Goal: Transaction & Acquisition: Obtain resource

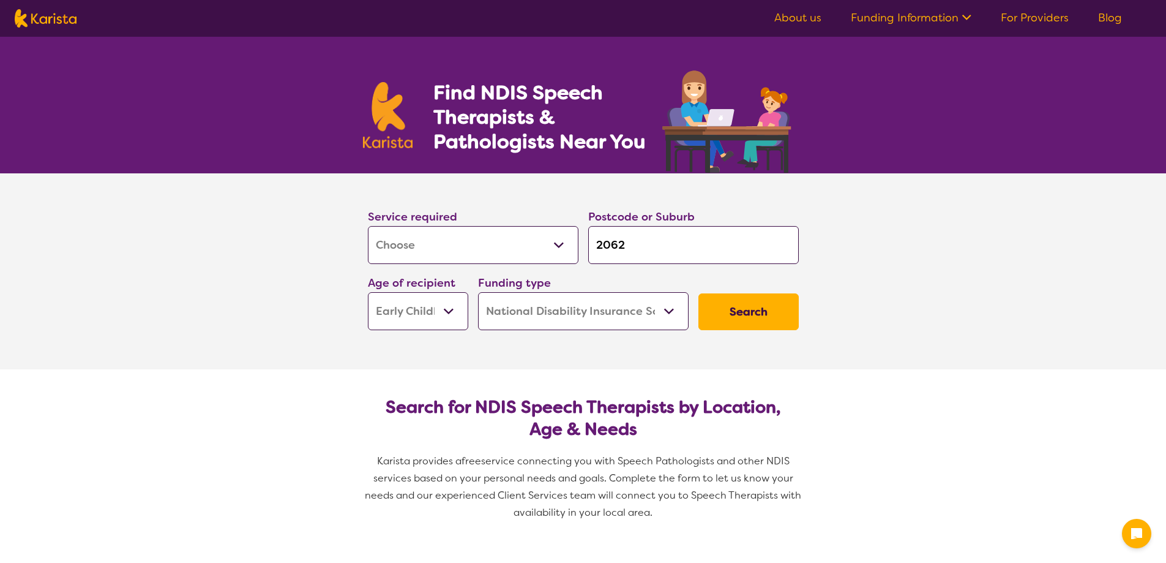
select select "[MEDICAL_DATA]"
select select "EC"
select select "NDIS"
select select "[MEDICAL_DATA]"
select select "EC"
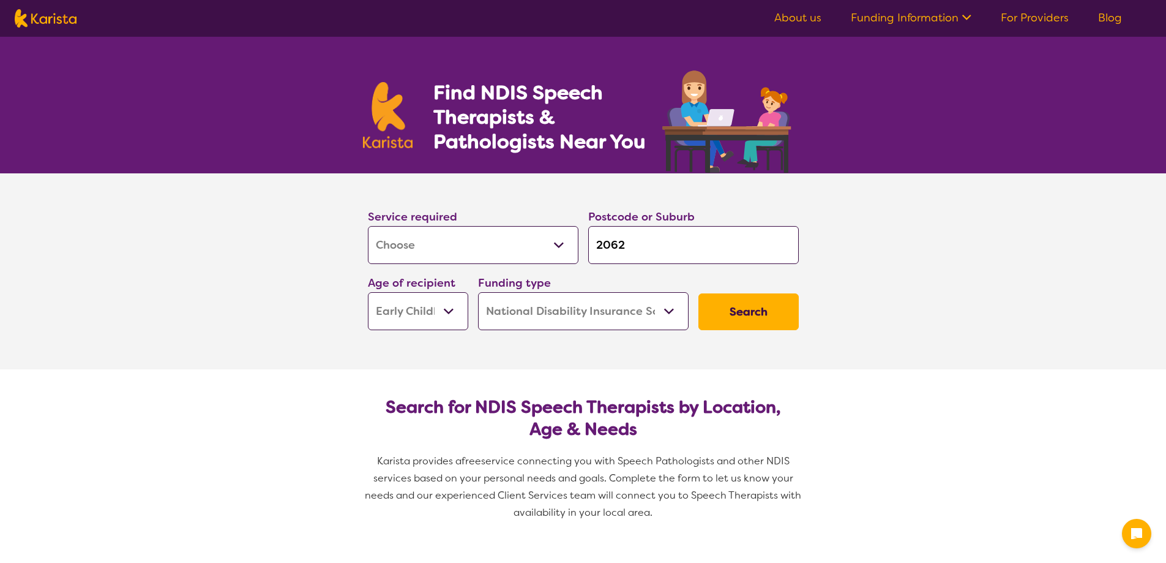
select select "NDIS"
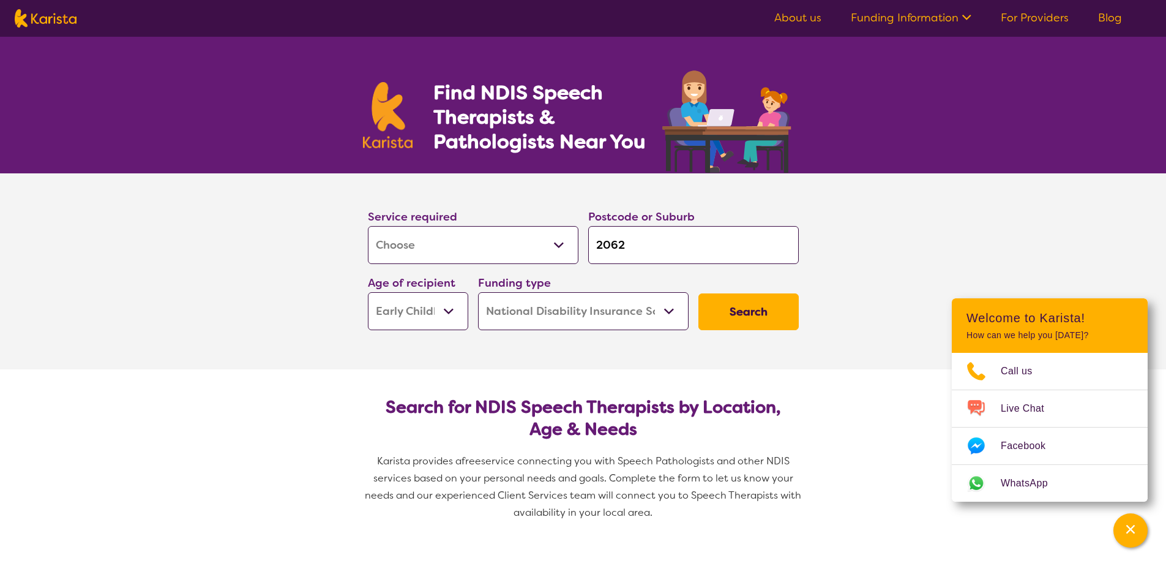
drag, startPoint x: 84, startPoint y: 14, endPoint x: 92, endPoint y: 29, distance: 17.2
click at [41, 16] on nav "About us Funding Information NDIS - National Disability Insurance Scheme HCP - …" at bounding box center [583, 18] width 1166 height 37
click at [413, 327] on select "Early Childhood - 0 to 9 Child - 10 to 11 Adolescent - 12 to 17 Adult - 18 to 6…" at bounding box center [418, 311] width 100 height 38
drag, startPoint x: 413, startPoint y: 326, endPoint x: 428, endPoint y: 326, distance: 15.3
click at [413, 326] on select "Early Childhood - 0 to 9 Child - 10 to 11 Adolescent - 12 to 17 Adult - 18 to 6…" at bounding box center [418, 311] width 100 height 38
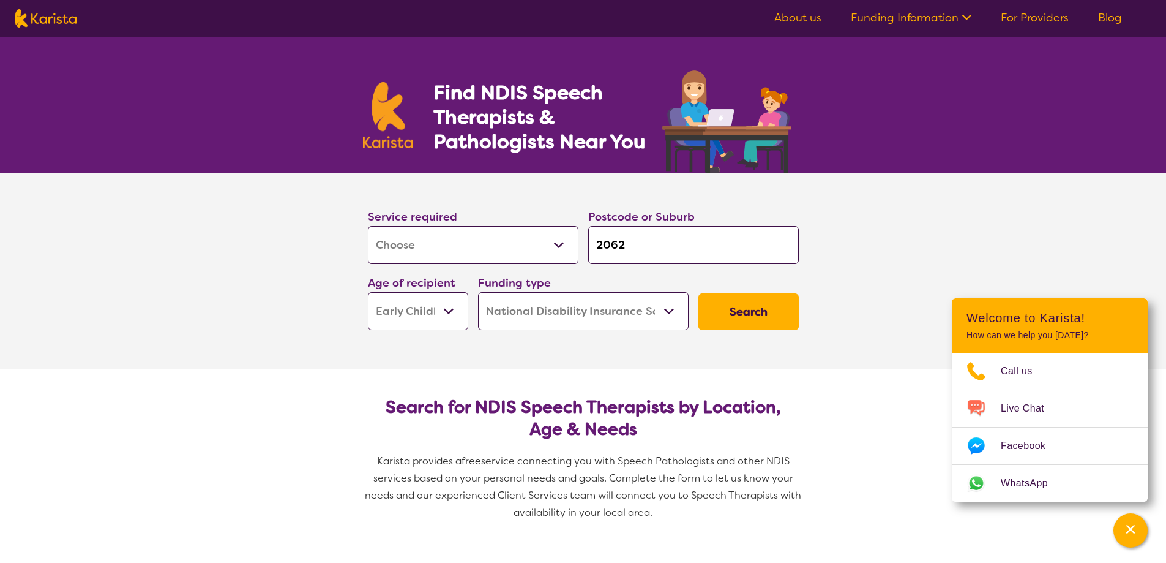
click at [656, 318] on select "Home Care Package (HCP) National Disability Insurance Scheme (NDIS) I don't know" at bounding box center [583, 311] width 211 height 38
click at [738, 318] on button "Search" at bounding box center [748, 311] width 100 height 37
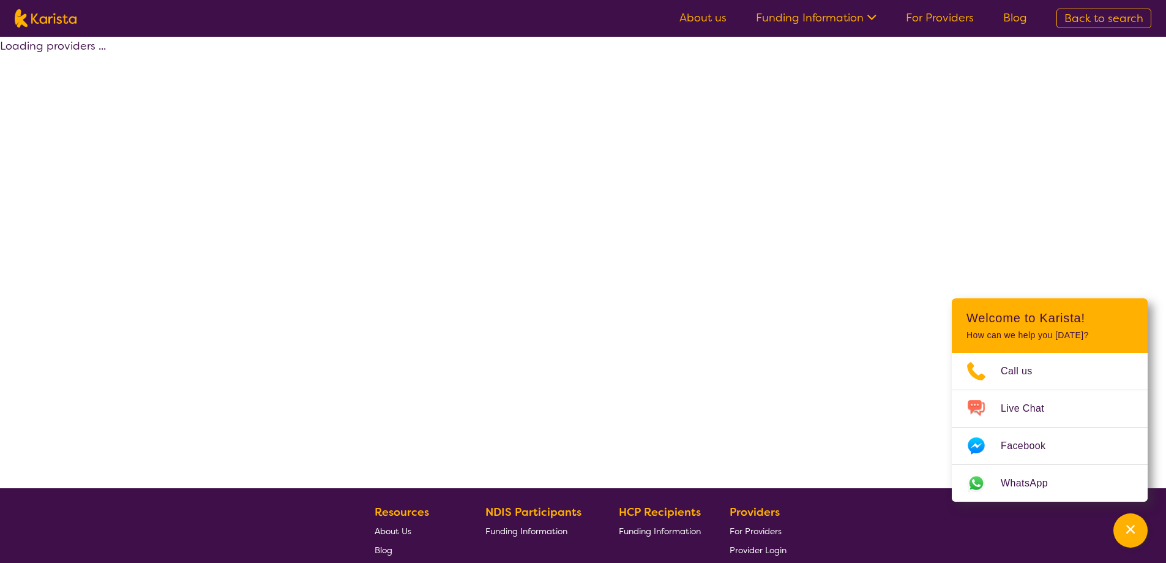
select select "by_score"
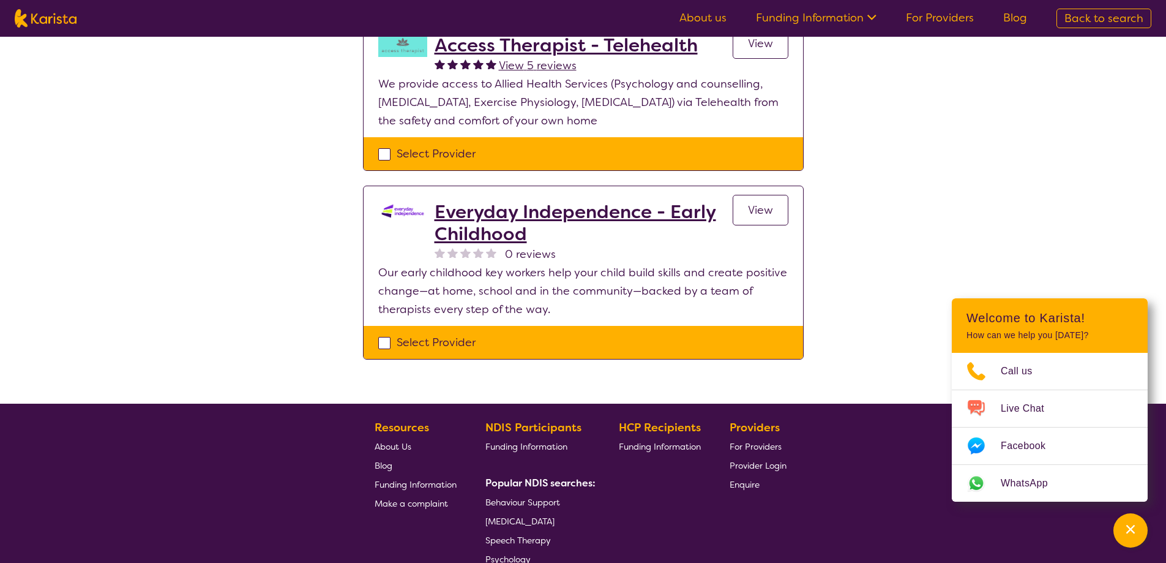
scroll to position [677, 0]
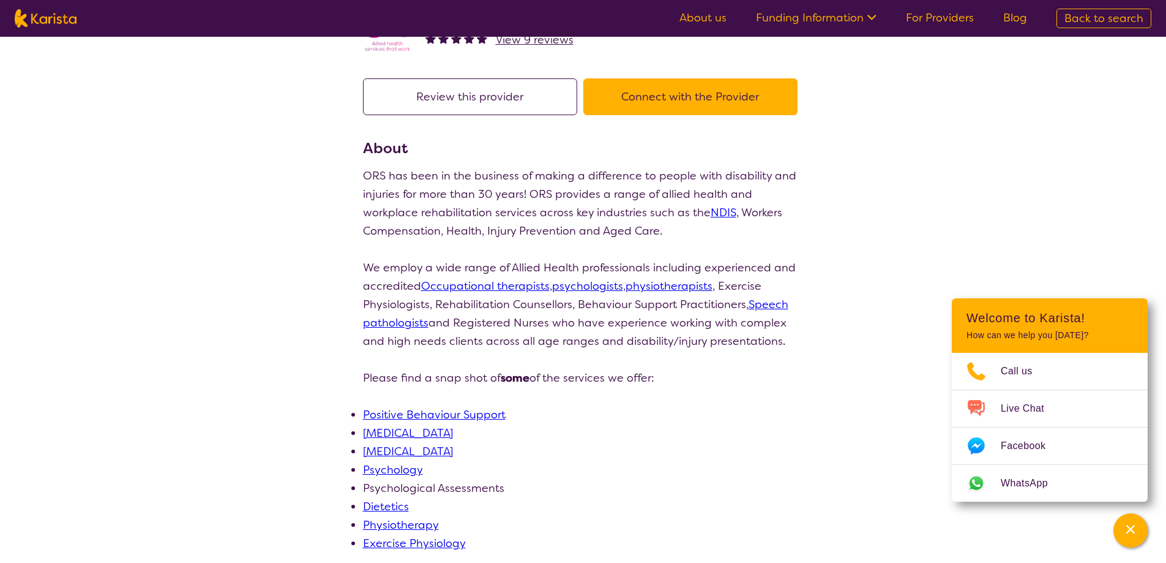
scroll to position [61, 0]
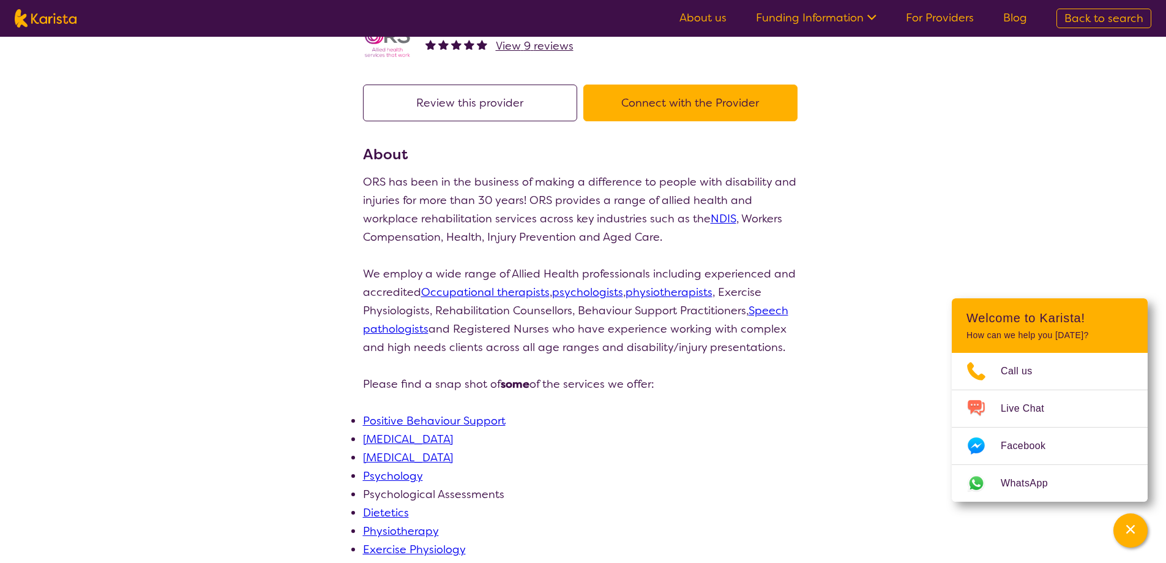
click at [718, 99] on button "Connect with the Provider" at bounding box center [690, 102] width 214 height 37
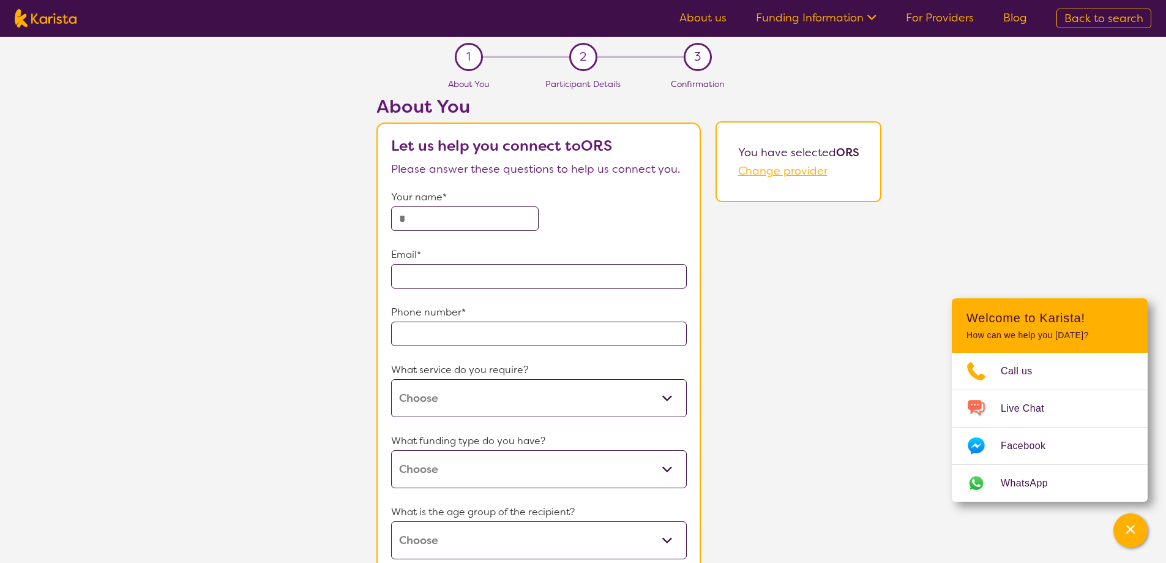
click at [484, 220] on input "text" at bounding box center [465, 218] width 148 height 24
type input "********"
click at [460, 275] on input "email" at bounding box center [539, 276] width 296 height 24
type input "**********"
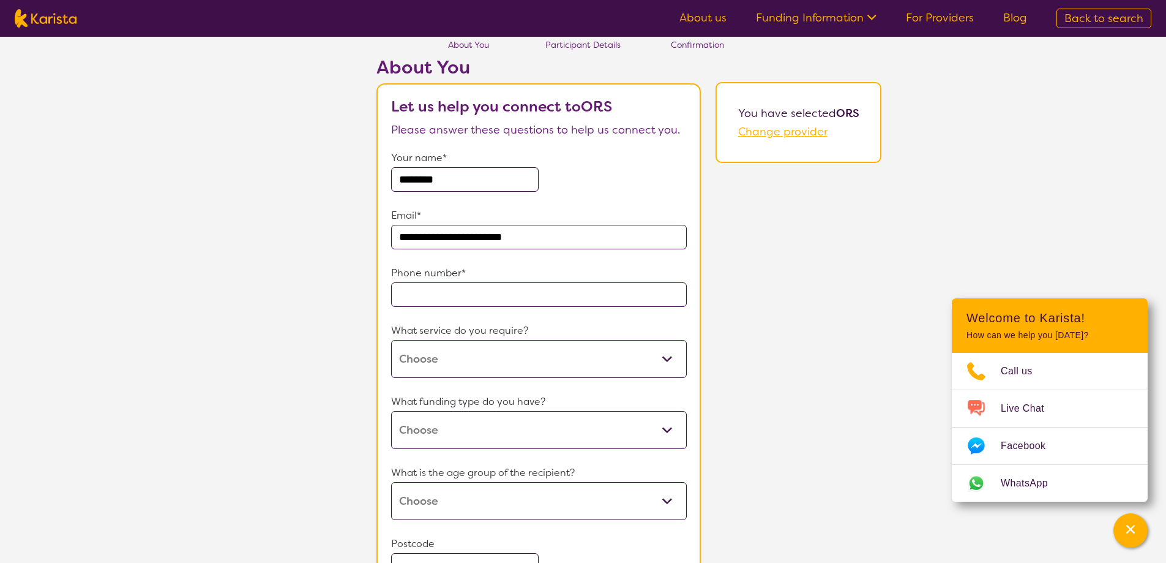
scroll to position [122, 0]
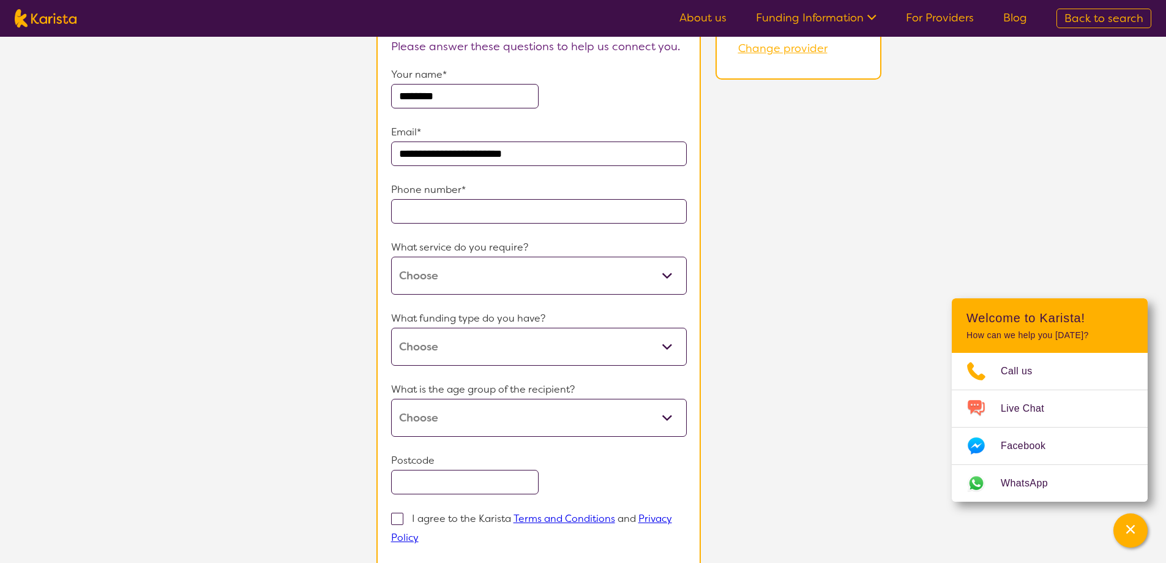
click at [462, 214] on input "tel" at bounding box center [539, 211] width 296 height 24
type input "**********"
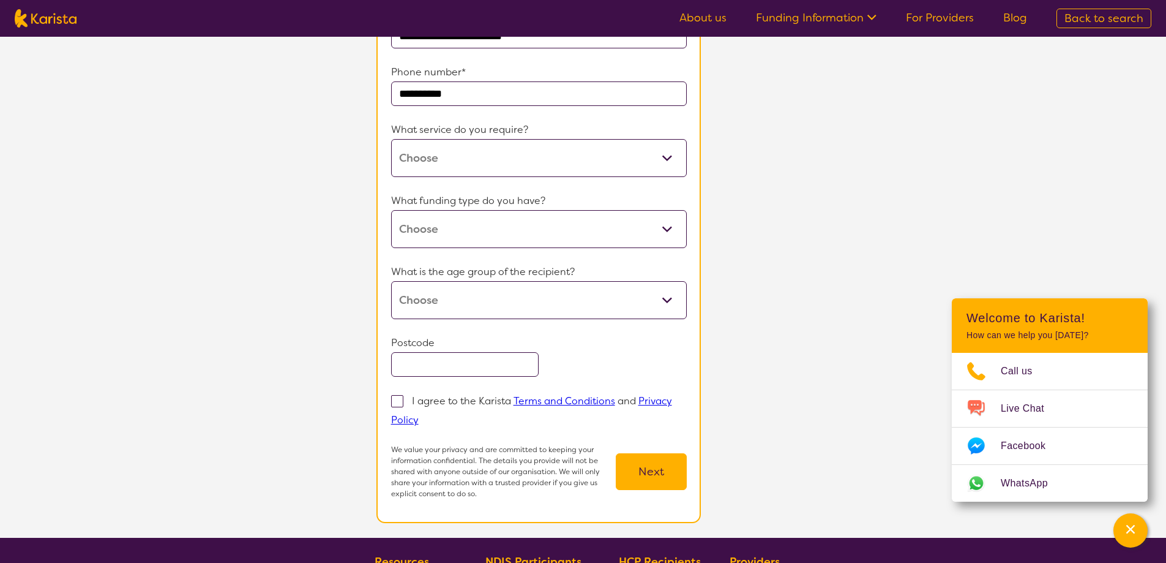
scroll to position [245, 0]
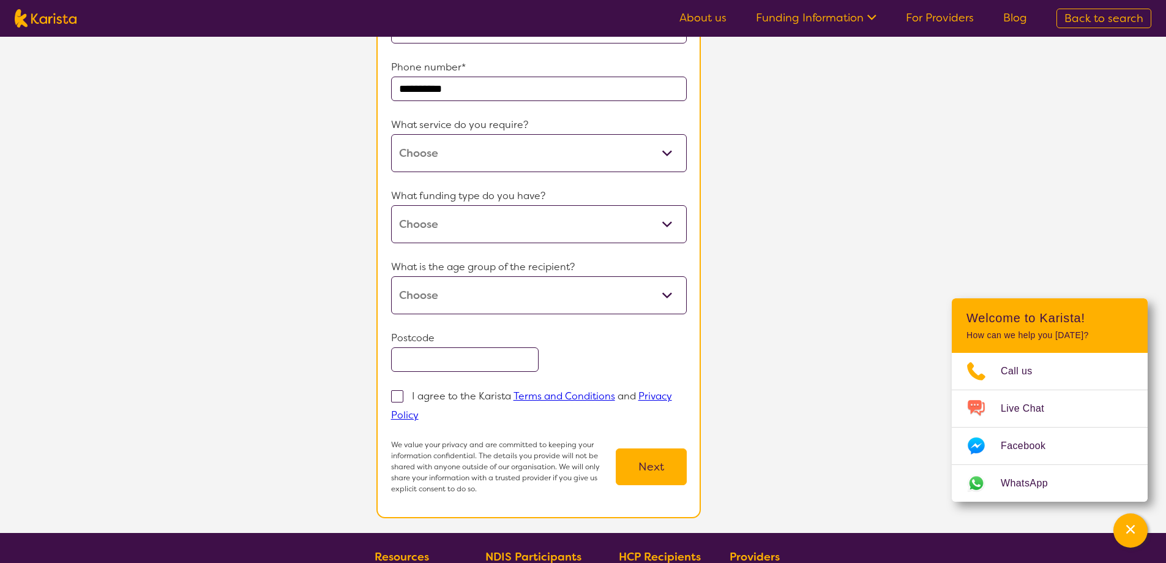
click at [452, 154] on select "Behaviour support Dietitian Key Worker Occupational therapy Psychology Speech t…" at bounding box center [539, 153] width 296 height 38
select select "18"
click at [391, 134] on select "Behaviour support Dietitian Key Worker Occupational therapy Psychology Speech t…" at bounding box center [539, 153] width 296 height 38
click at [462, 233] on select "Home Care Package (HCP) National Disability Insurance Scheme (NDIS) I don't know" at bounding box center [539, 224] width 296 height 38
select select "NDIS"
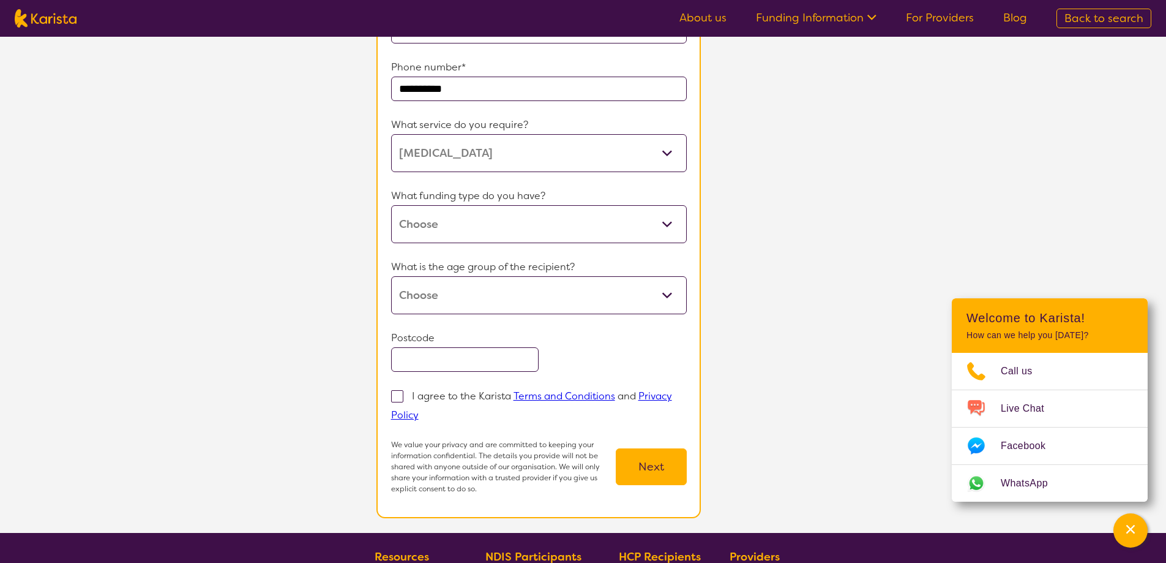
click at [391, 205] on select "Home Care Package (HCP) National Disability Insurance Scheme (NDIS) I don't know" at bounding box center [539, 224] width 296 height 38
click at [465, 299] on select "Early Childhood - 0 to 9 Child - 10 to 11 Adolescent - 12 to 17 Adult - 18 to 6…" at bounding box center [539, 295] width 296 height 38
select select "EC"
click at [391, 276] on select "Early Childhood - 0 to 9 Child - 10 to 11 Adolescent - 12 to 17 Adult - 18 to 6…" at bounding box center [539, 295] width 296 height 38
click at [478, 357] on input "text" at bounding box center [465, 359] width 148 height 24
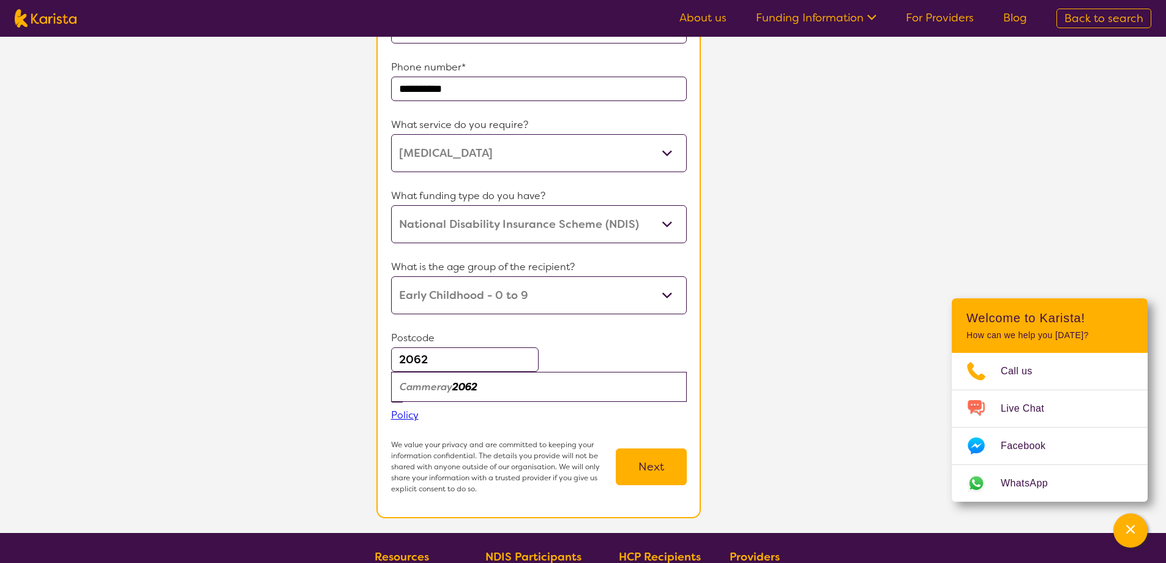
type input "2062"
click at [501, 392] on div "Cammeray 2062" at bounding box center [539, 386] width 284 height 23
click at [399, 395] on span at bounding box center [397, 396] width 12 height 12
click at [419, 410] on input "I agree to the Karista Terms and Conditions and Privacy Policy" at bounding box center [423, 414] width 8 height 8
checkbox input "true"
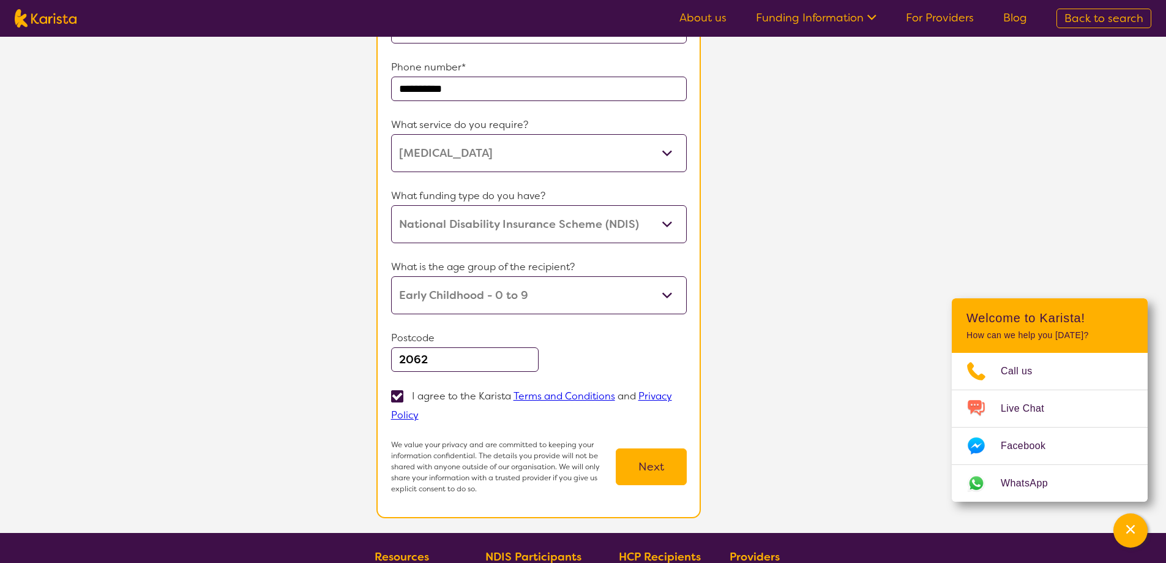
click at [649, 477] on button "Next" at bounding box center [651, 466] width 71 height 37
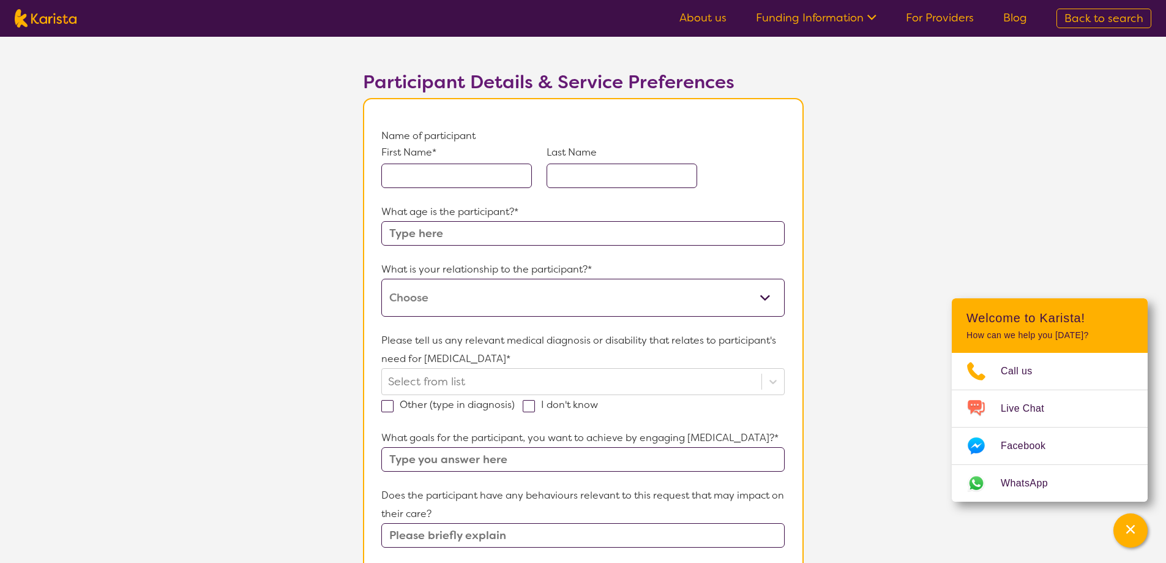
scroll to position [122, 0]
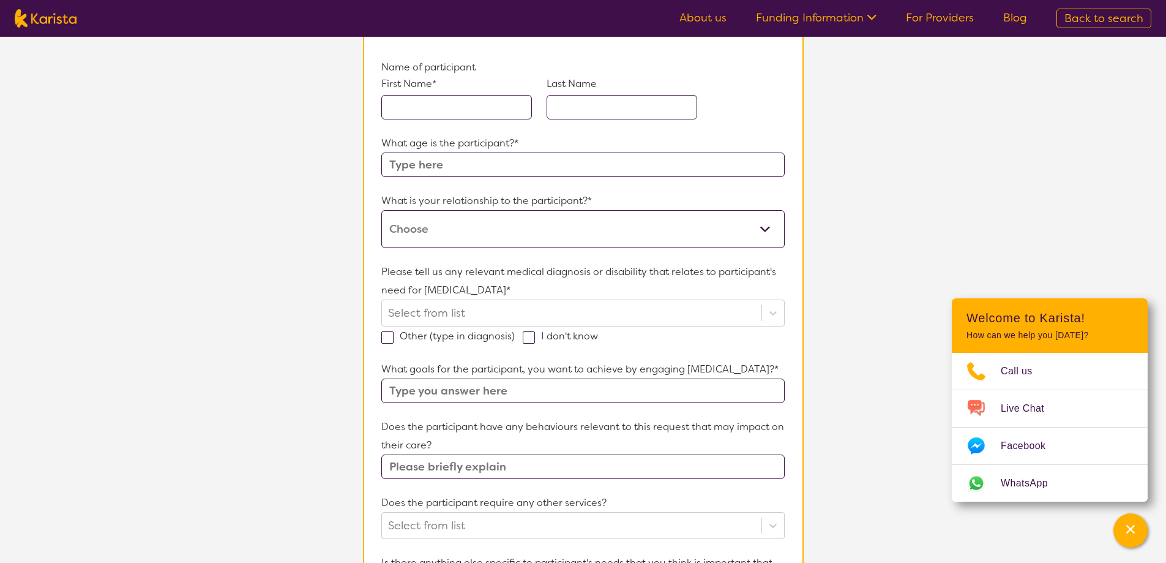
click at [444, 124] on div "First Name* Last Name" at bounding box center [582, 106] width 403 height 58
click at [447, 111] on input "text" at bounding box center [456, 107] width 151 height 24
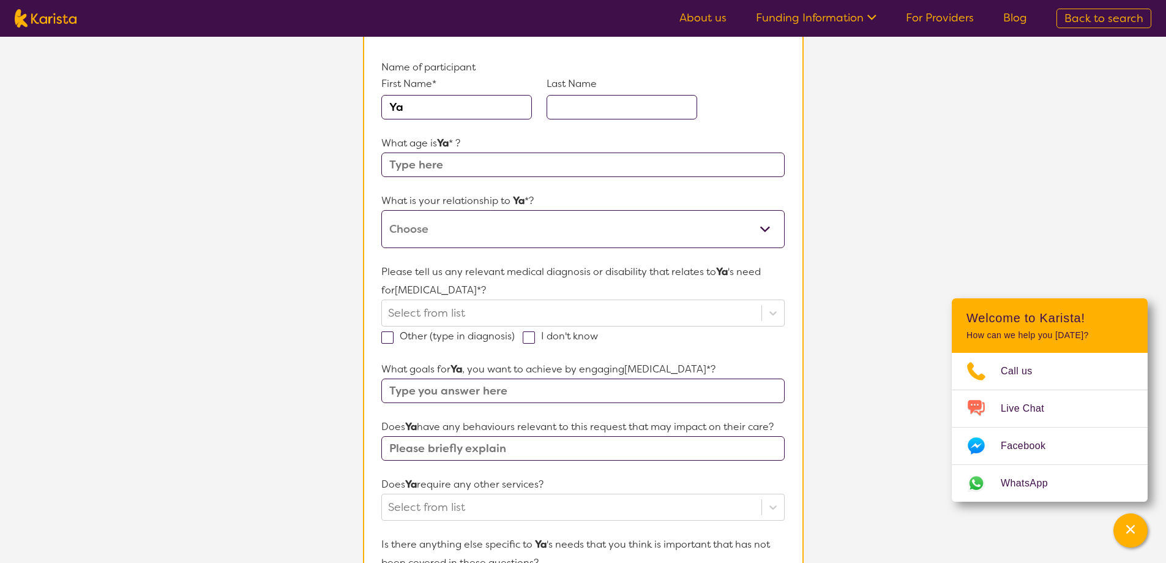
type input "Y"
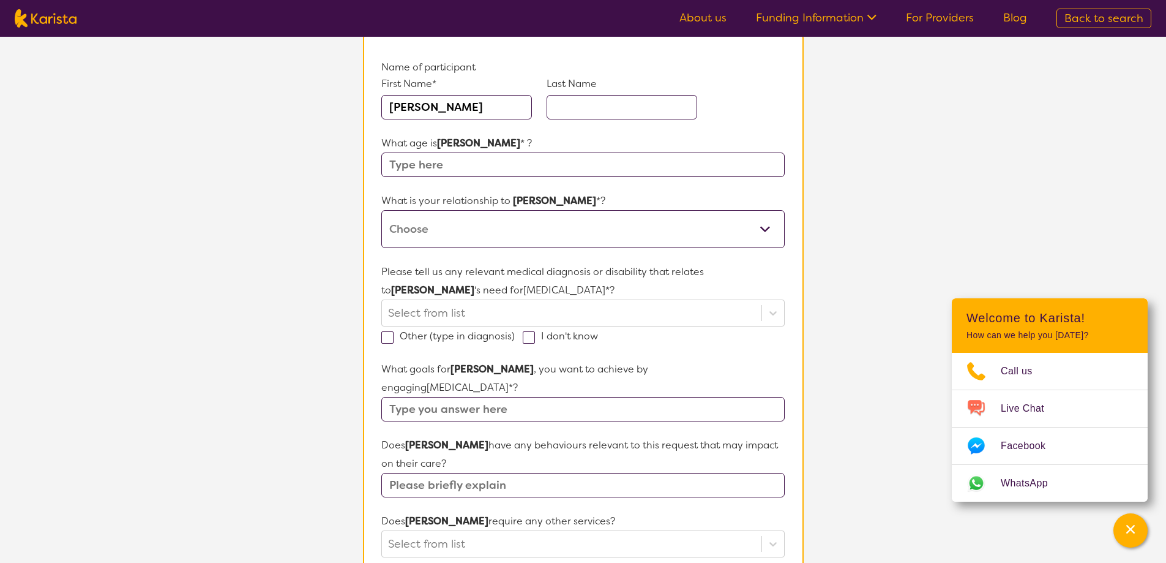
type input "Harrison"
click at [587, 119] on div "First Name* Harrison Last Name" at bounding box center [582, 106] width 403 height 58
click at [592, 114] on input "text" at bounding box center [622, 107] width 151 height 24
type input "Liu"
click at [451, 165] on input "text" at bounding box center [582, 164] width 403 height 24
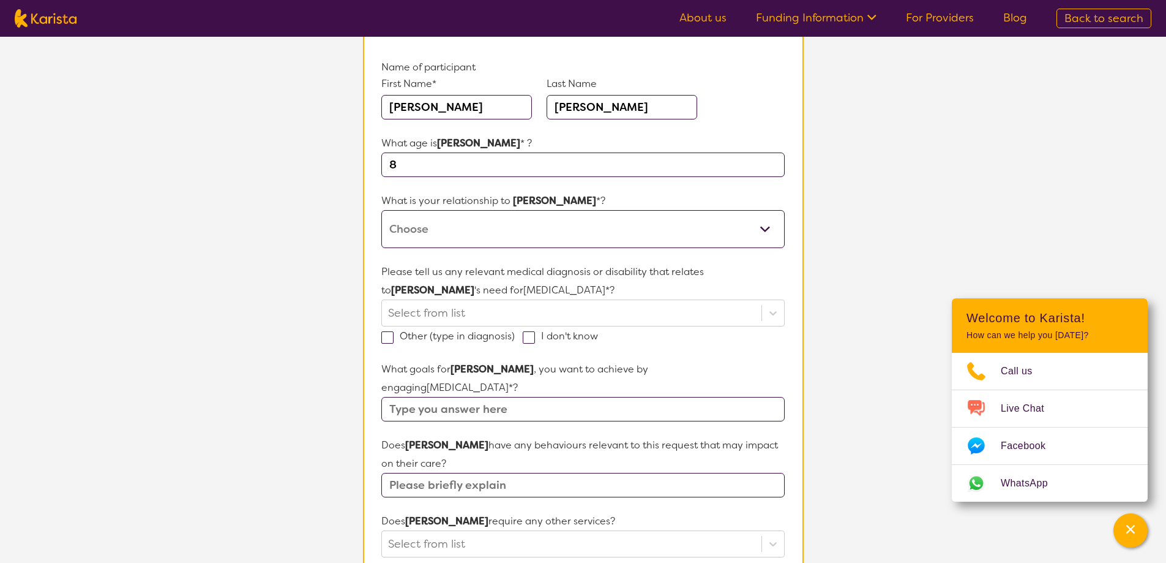
type input "8"
click at [437, 225] on select "This request is for myself I am their parent I am their child I am their spouse…" at bounding box center [582, 229] width 403 height 38
select select "I am their parent"
click at [381, 210] on select "This request is for myself I am their parent I am their child I am their spouse…" at bounding box center [582, 229] width 403 height 38
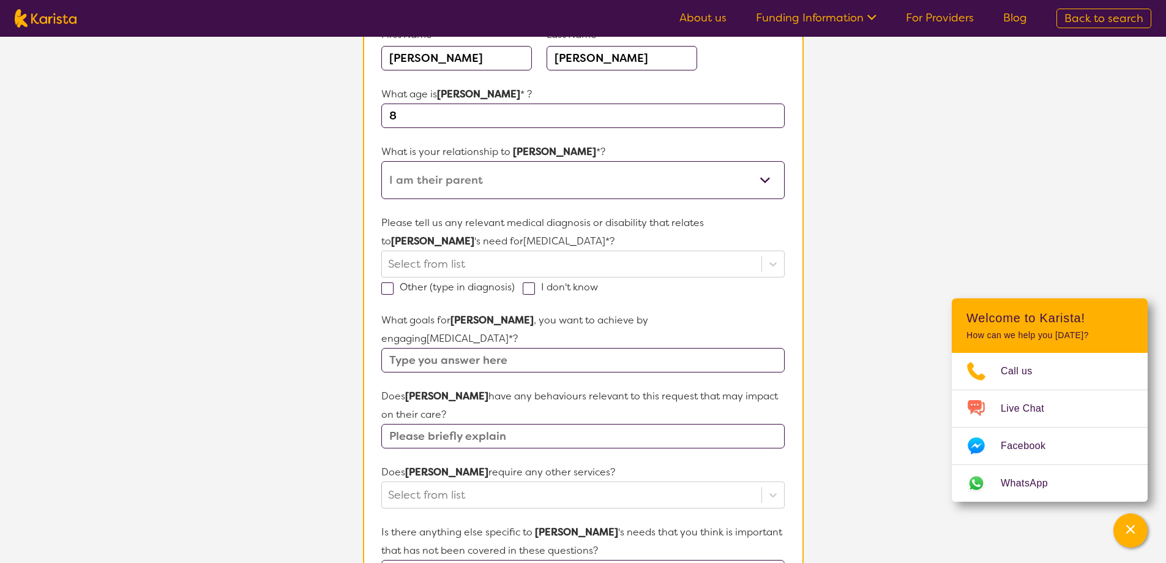
scroll to position [245, 0]
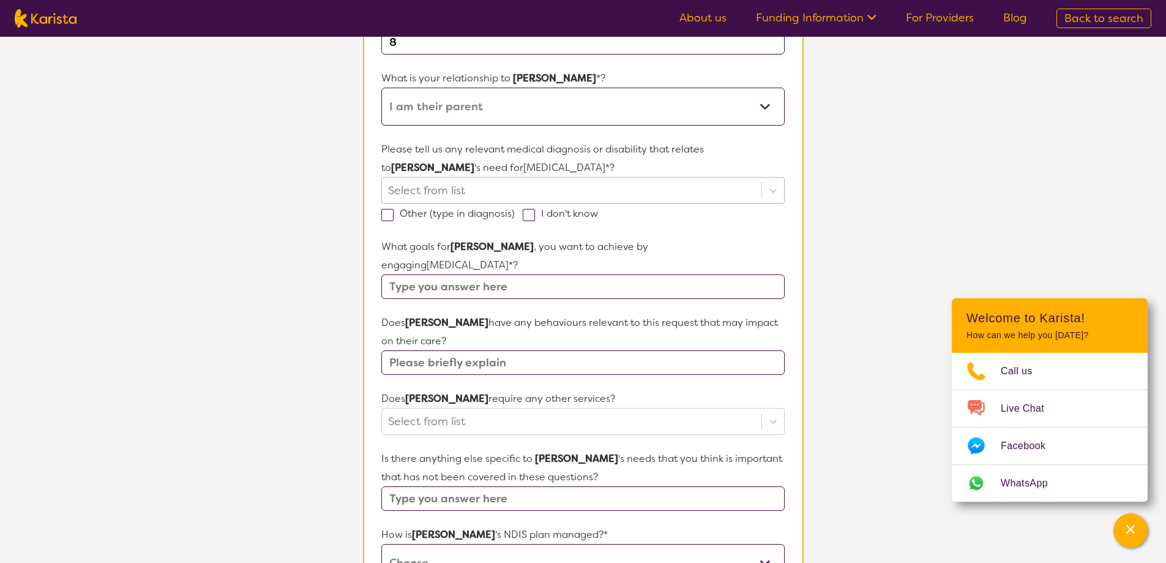
click at [454, 196] on div at bounding box center [571, 190] width 367 height 21
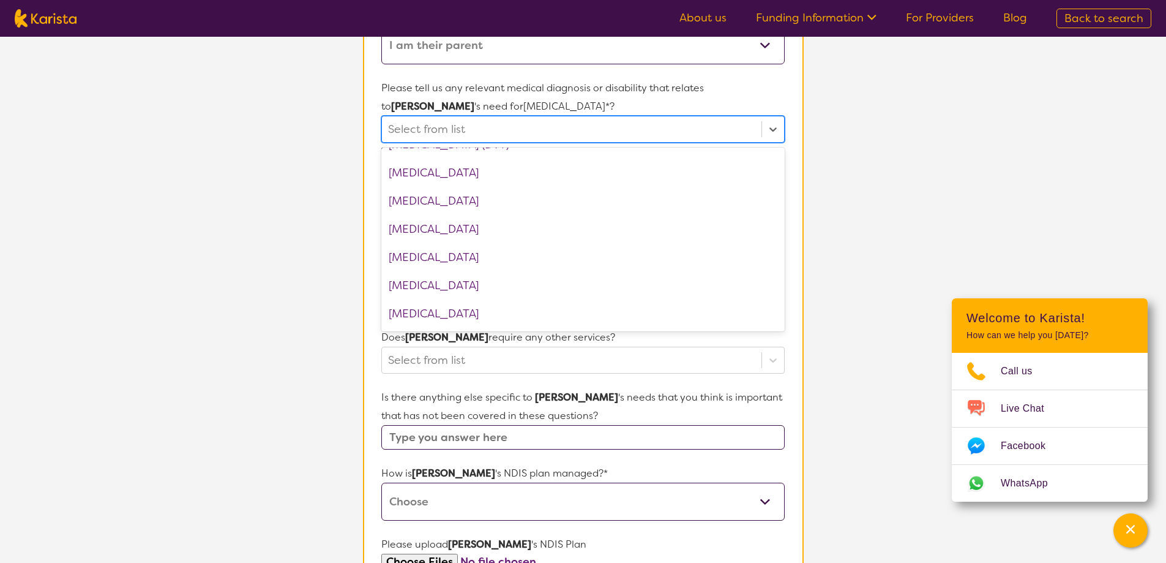
scroll to position [612, 0]
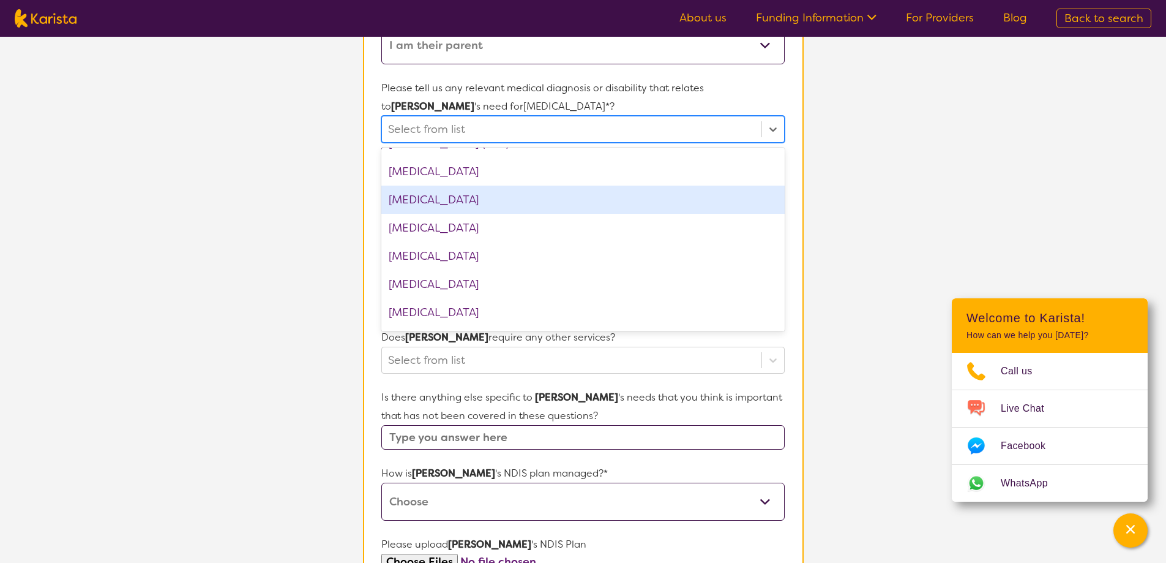
click at [494, 210] on div "Developmental delay" at bounding box center [582, 199] width 403 height 28
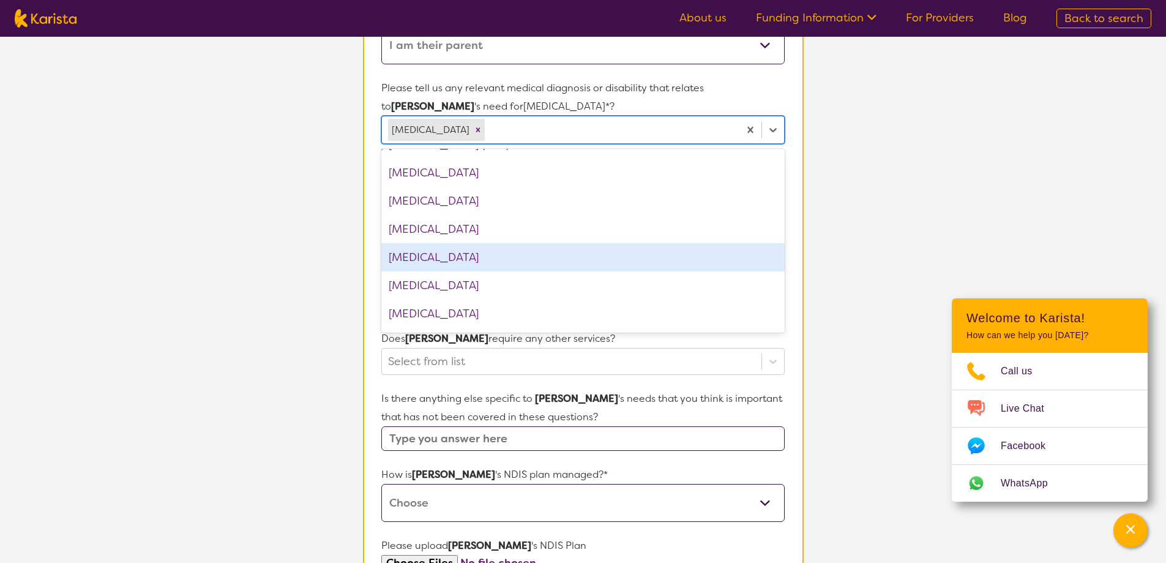
click at [301, 230] on section "L About You 2 Participant Details 3 Confirmation Participant Details & Service …" at bounding box center [583, 280] width 1166 height 1099
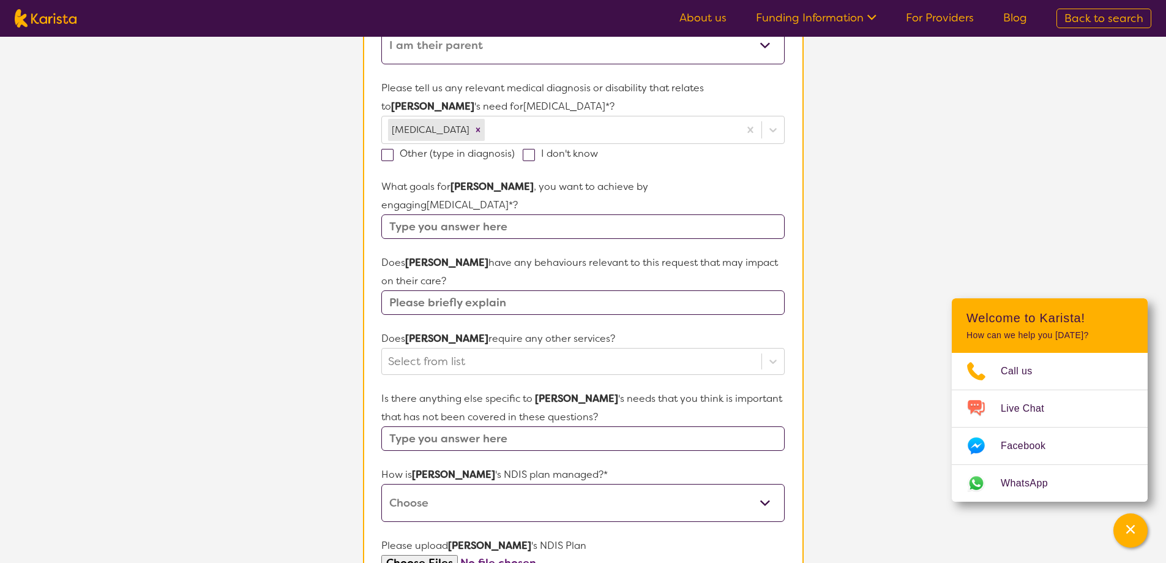
click at [478, 214] on input "text" at bounding box center [582, 226] width 403 height 24
type input "Speak long words clearly"
click at [498, 290] on input "text" at bounding box center [582, 302] width 403 height 24
type input "o"
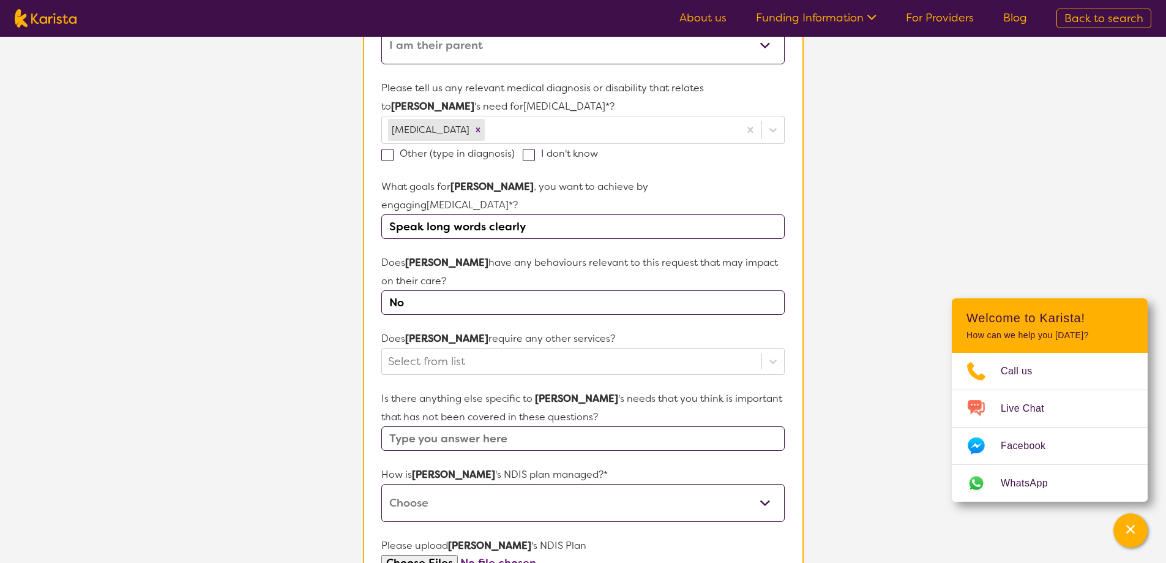
scroll to position [367, 0]
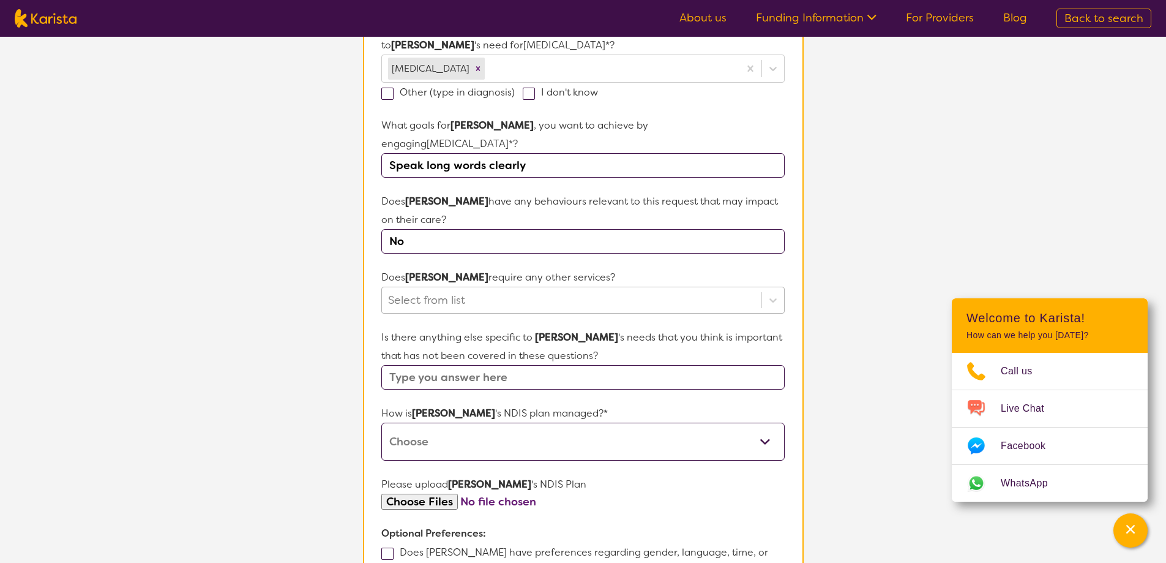
type input "No"
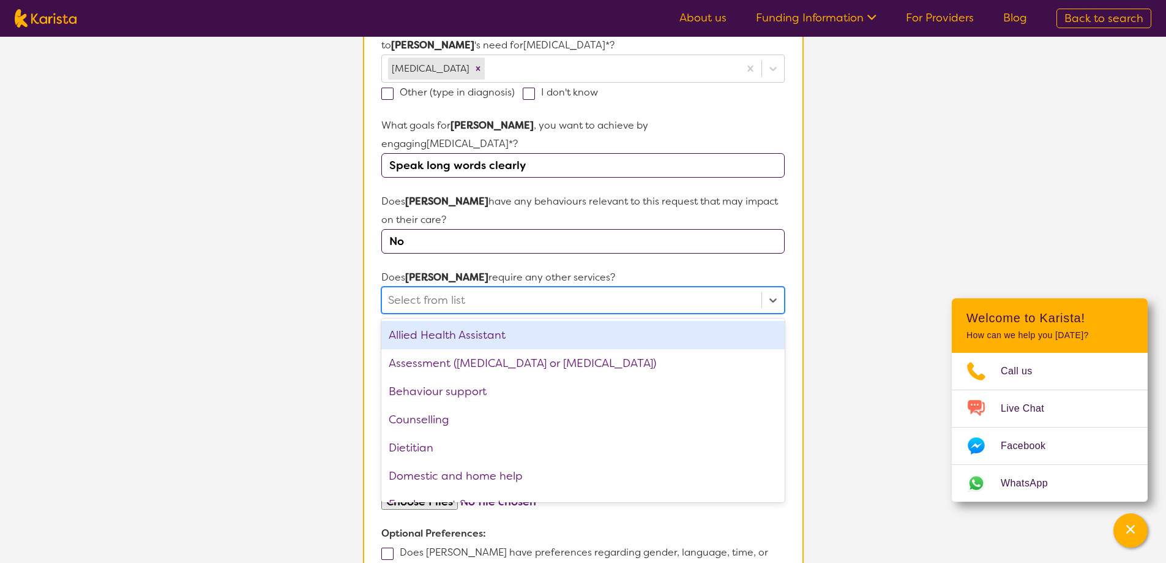
click at [493, 290] on div at bounding box center [571, 300] width 367 height 21
type input "No"
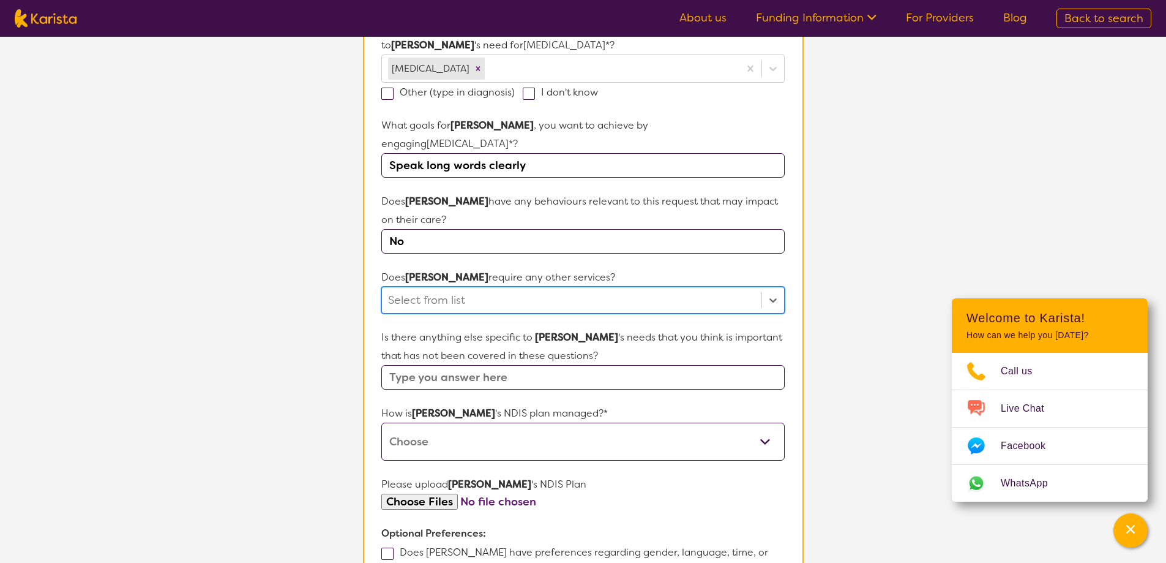
click at [444, 291] on div at bounding box center [571, 300] width 367 height 21
click at [283, 322] on section "L About You 2 Participant Details 3 Confirmation Participant Details & Service …" at bounding box center [583, 218] width 1166 height 1099
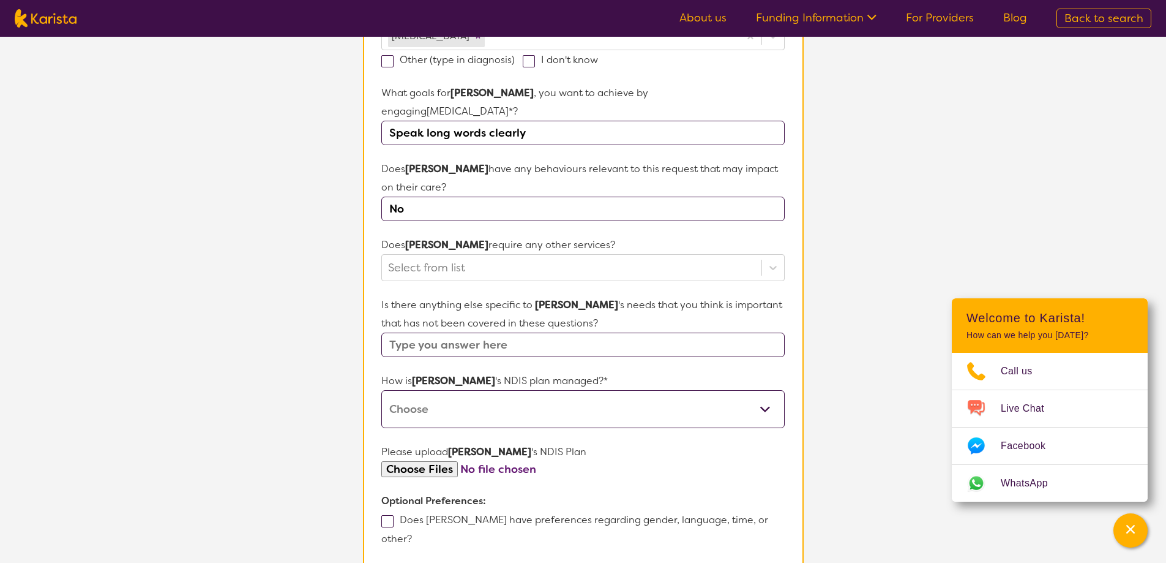
scroll to position [429, 0]
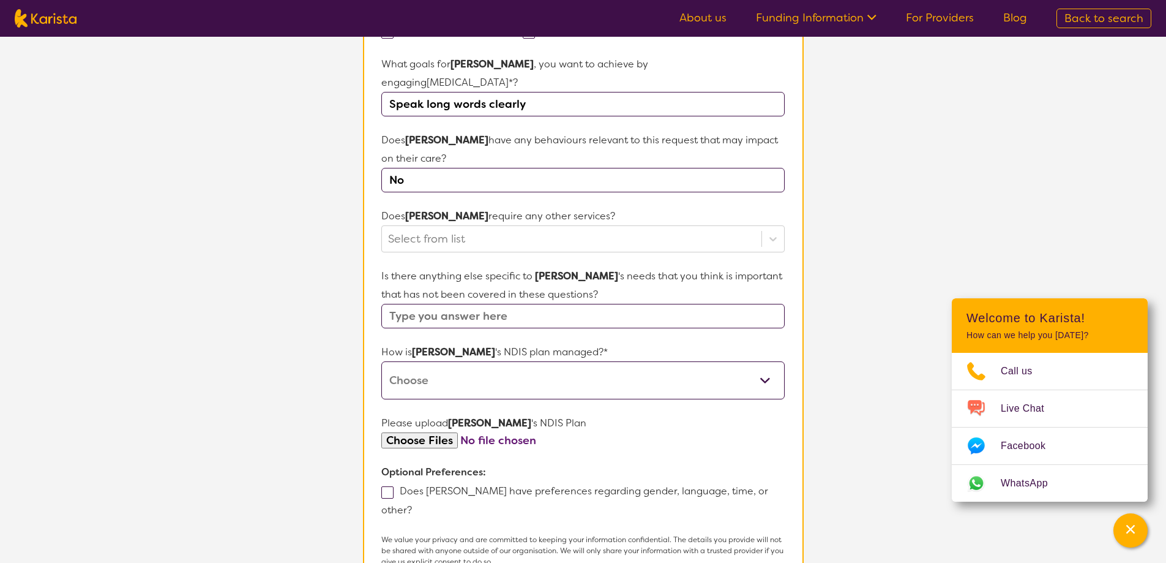
click at [552, 304] on input "text" at bounding box center [582, 316] width 403 height 24
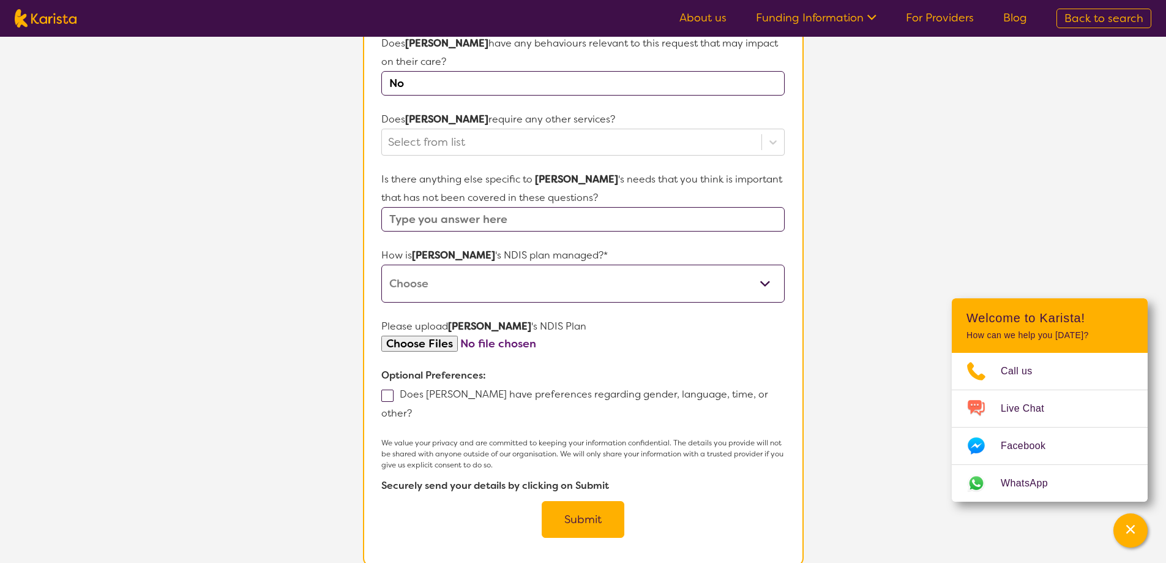
scroll to position [551, 0]
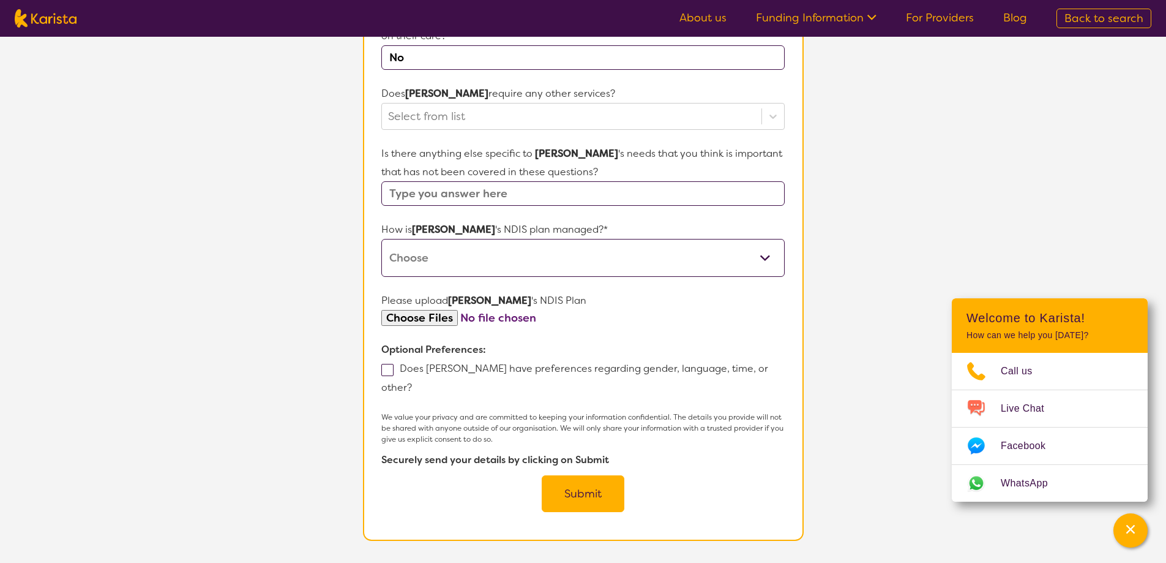
click at [464, 239] on select "Self-managed NDIS plan Managed by a registered plan management provider (not th…" at bounding box center [582, 258] width 403 height 38
select select "Plan Managed"
click at [381, 239] on select "Self-managed NDIS plan Managed by a registered plan management provider (not th…" at bounding box center [582, 258] width 403 height 38
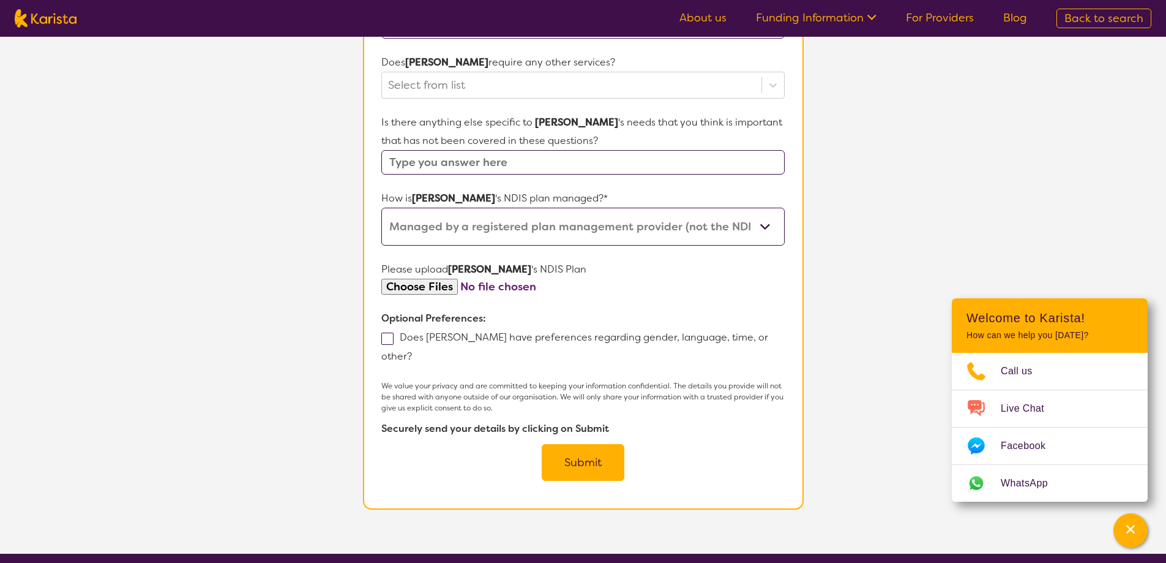
scroll to position [612, 0]
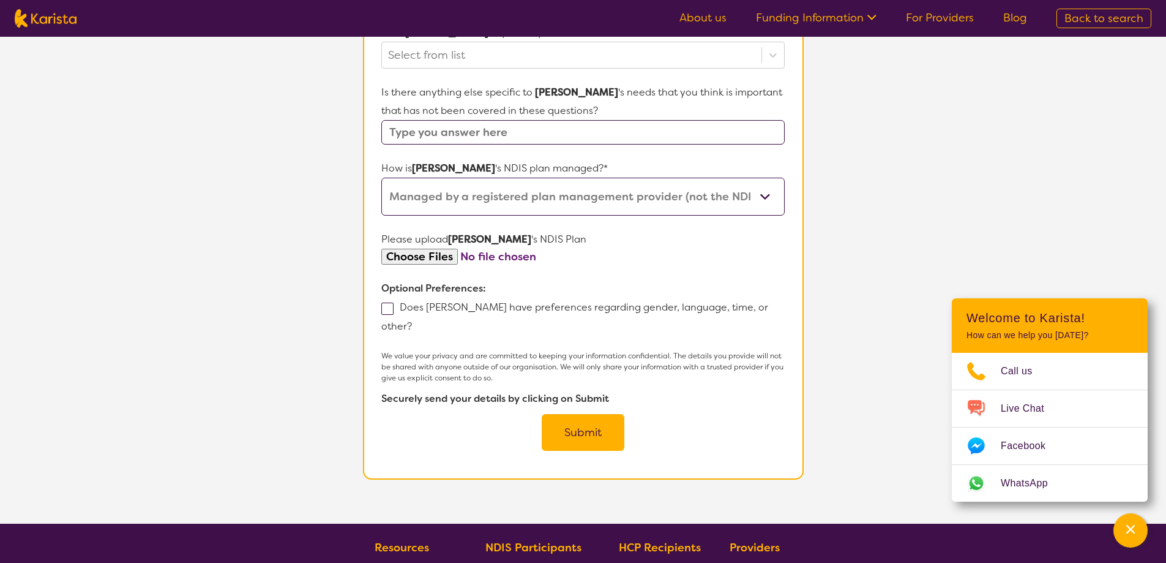
click at [580, 414] on button "Submit" at bounding box center [583, 432] width 83 height 37
